Goal: Entertainment & Leisure: Consume media (video, audio)

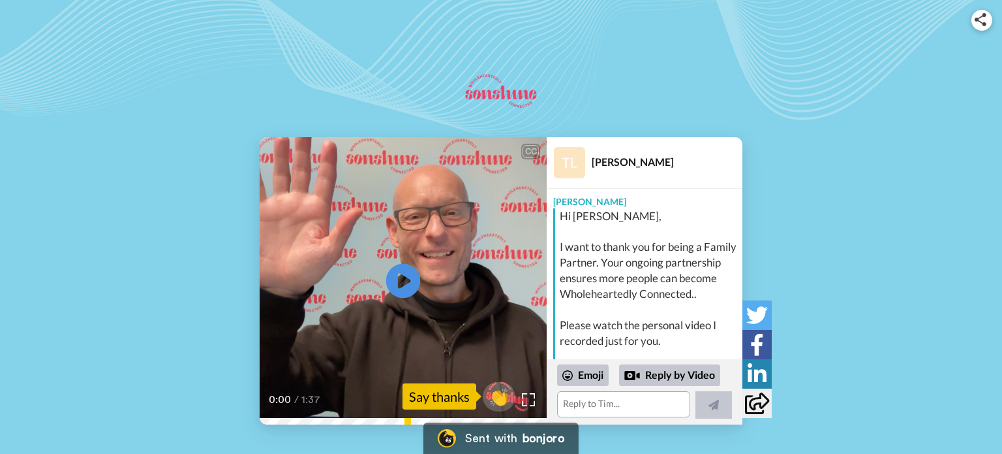
click at [405, 275] on icon at bounding box center [403, 280] width 35 height 35
click at [393, 279] on icon at bounding box center [403, 280] width 35 height 35
